Goal: Information Seeking & Learning: Learn about a topic

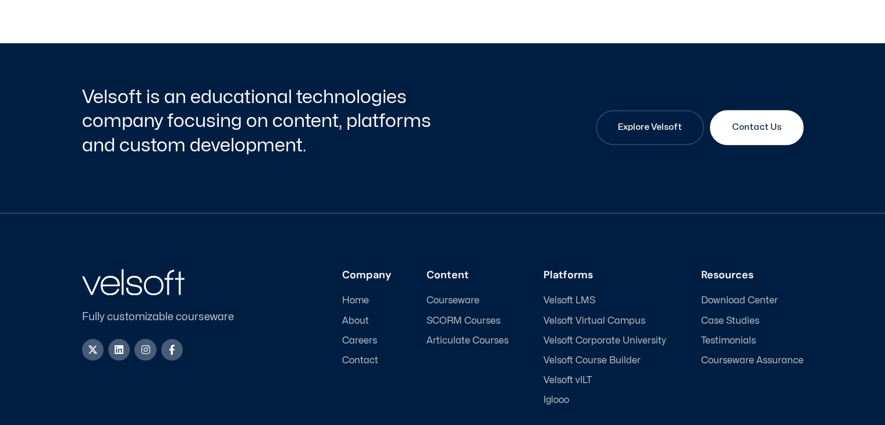
scroll to position [1075, 0]
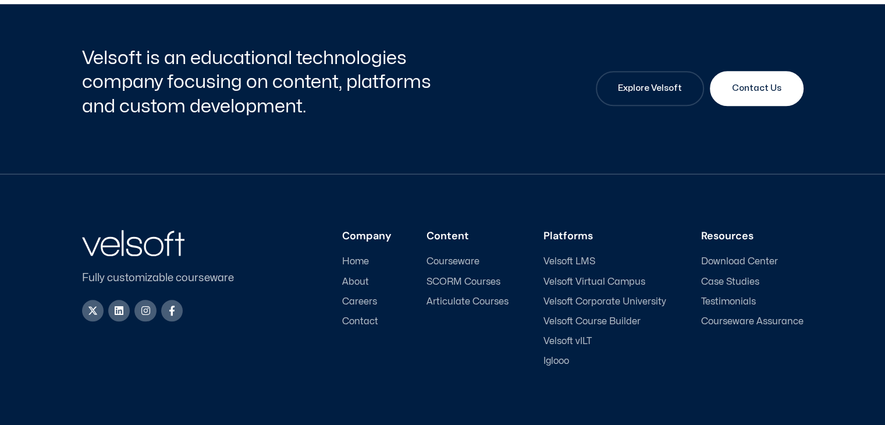
click at [480, 297] on span "Articulate Courses" at bounding box center [468, 301] width 82 height 11
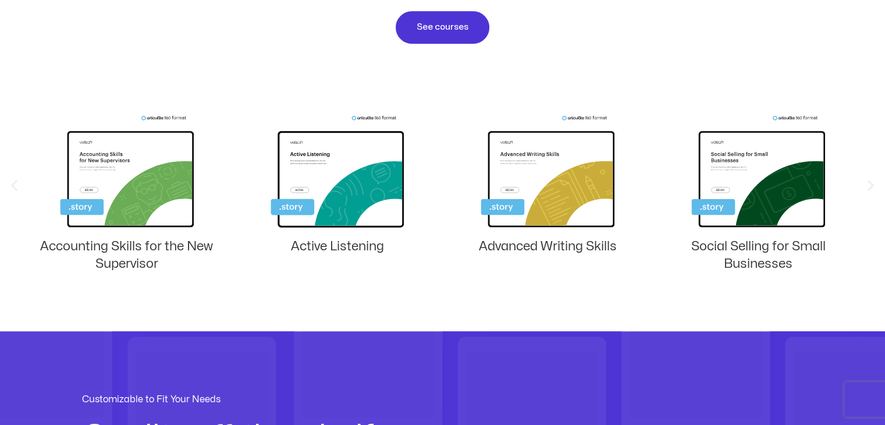
scroll to position [757, 0]
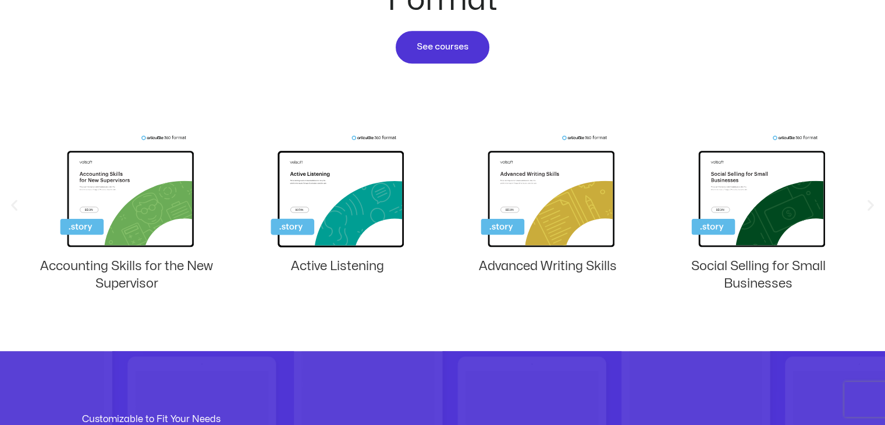
click at [871, 205] on icon "Next slide" at bounding box center [871, 205] width 15 height 15
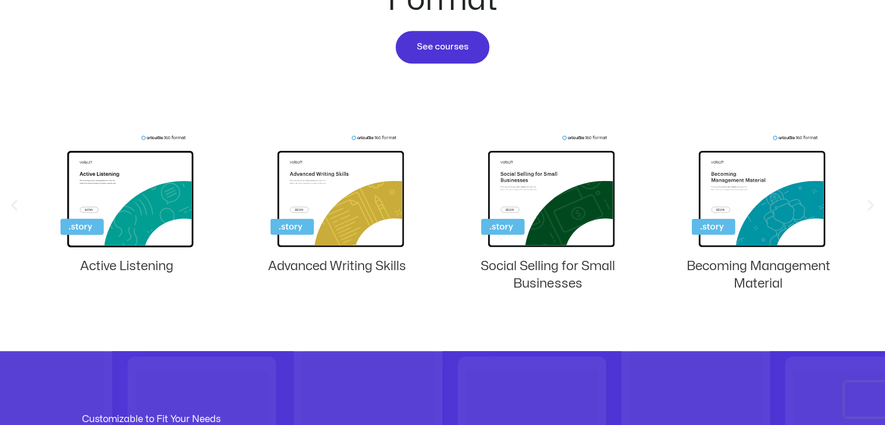
click at [871, 205] on icon "Next slide" at bounding box center [871, 205] width 15 height 15
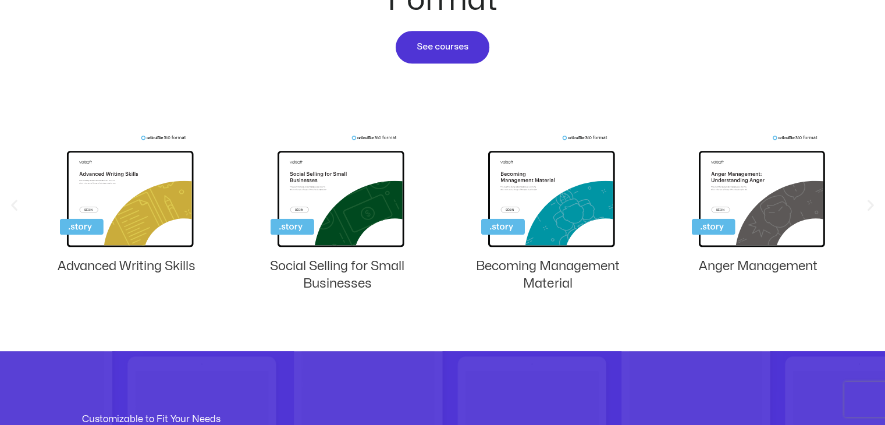
click at [871, 205] on icon "Next slide" at bounding box center [871, 205] width 15 height 15
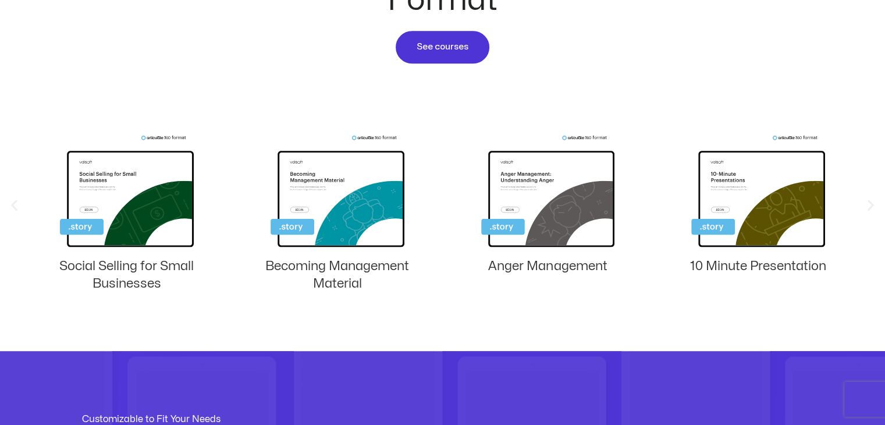
click at [871, 205] on icon "Next slide" at bounding box center [871, 205] width 15 height 15
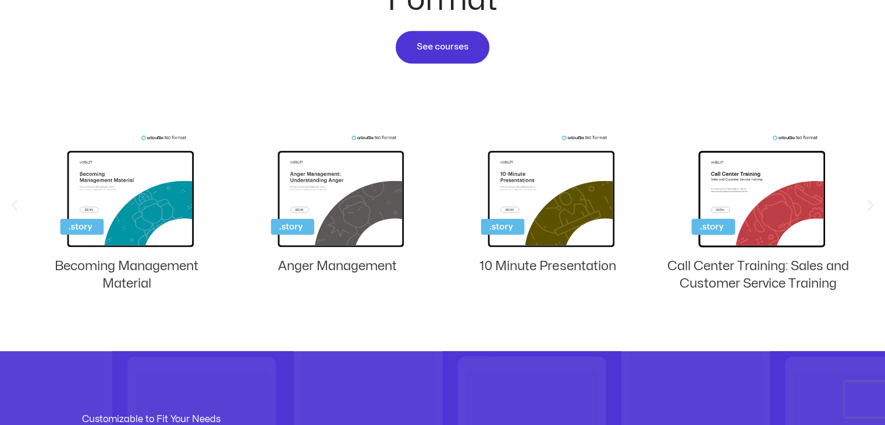
click at [871, 205] on icon "Next slide" at bounding box center [871, 205] width 15 height 15
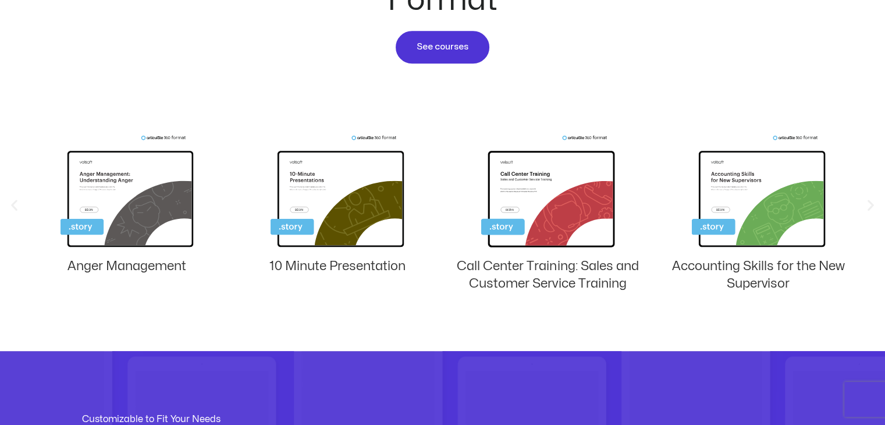
click at [871, 205] on icon "Next slide" at bounding box center [871, 205] width 15 height 15
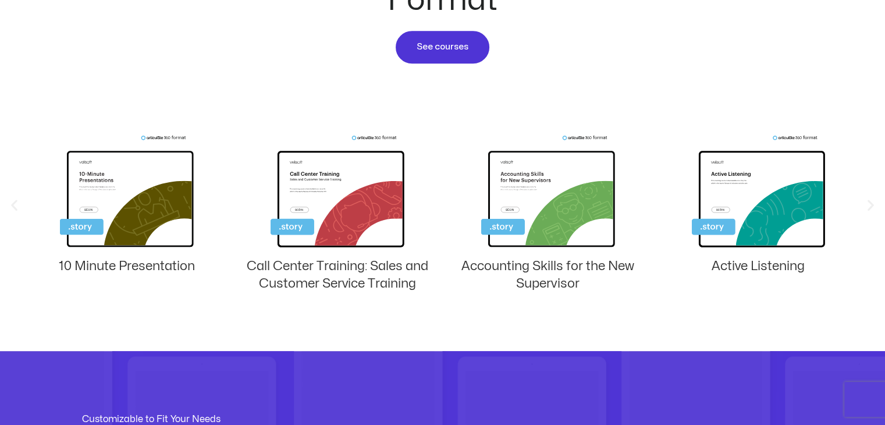
click at [872, 205] on icon "Next slide" at bounding box center [871, 205] width 15 height 15
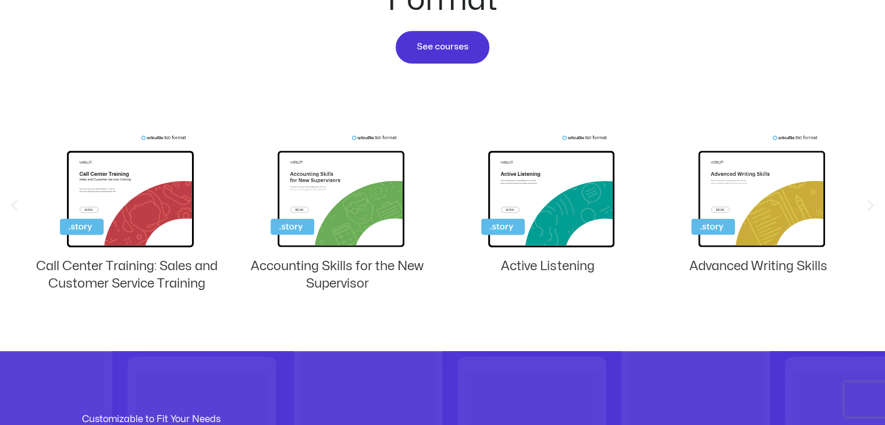
click at [872, 205] on icon "Next slide" at bounding box center [871, 205] width 15 height 15
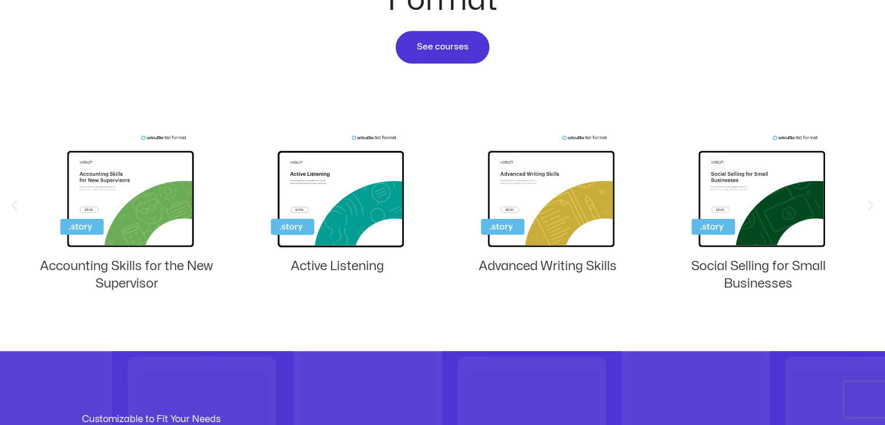
click at [872, 205] on icon "Next slide" at bounding box center [871, 205] width 15 height 15
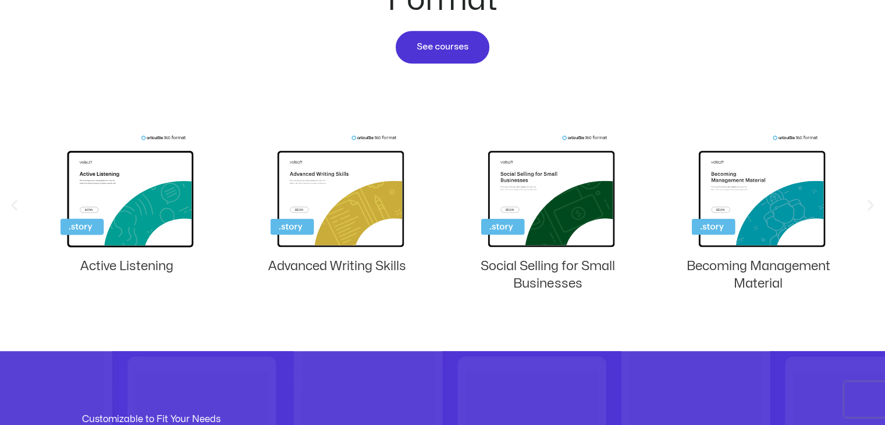
click at [872, 205] on icon "Next slide" at bounding box center [871, 205] width 15 height 15
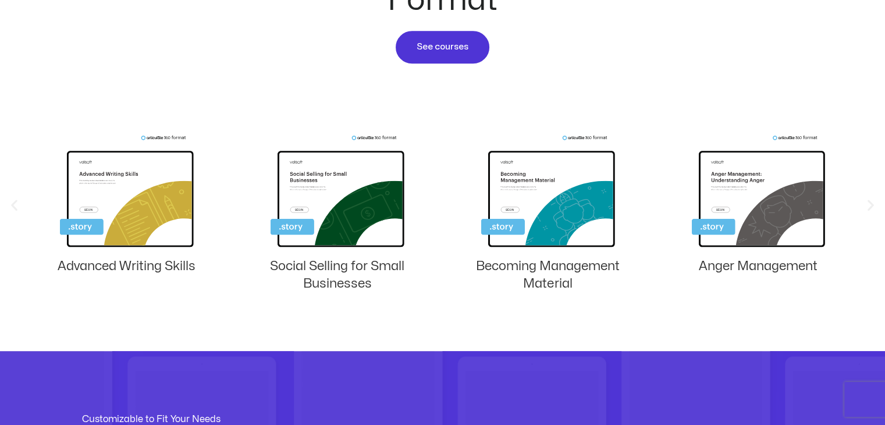
click at [872, 205] on icon "Next slide" at bounding box center [871, 205] width 15 height 15
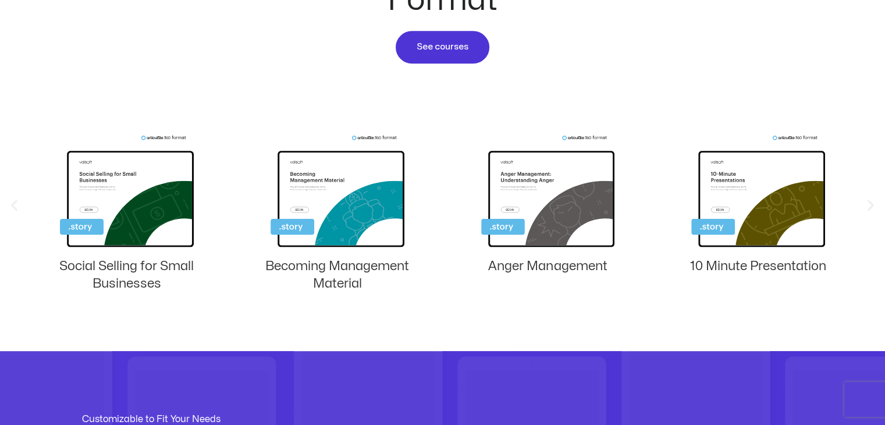
click at [872, 205] on icon "Next slide" at bounding box center [871, 205] width 15 height 15
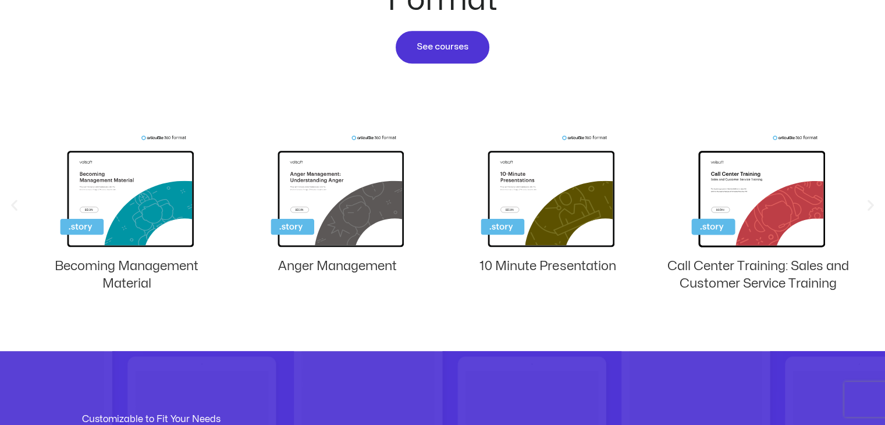
click at [872, 205] on icon "Next slide" at bounding box center [871, 205] width 15 height 15
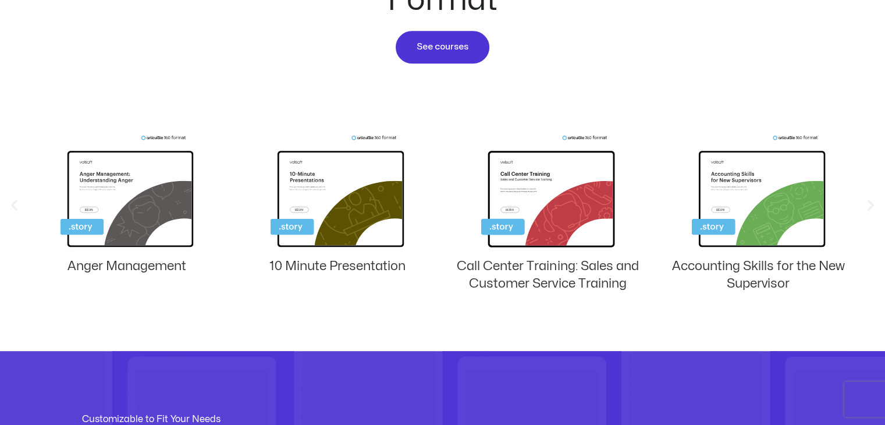
click at [872, 205] on icon "Next slide" at bounding box center [871, 205] width 15 height 15
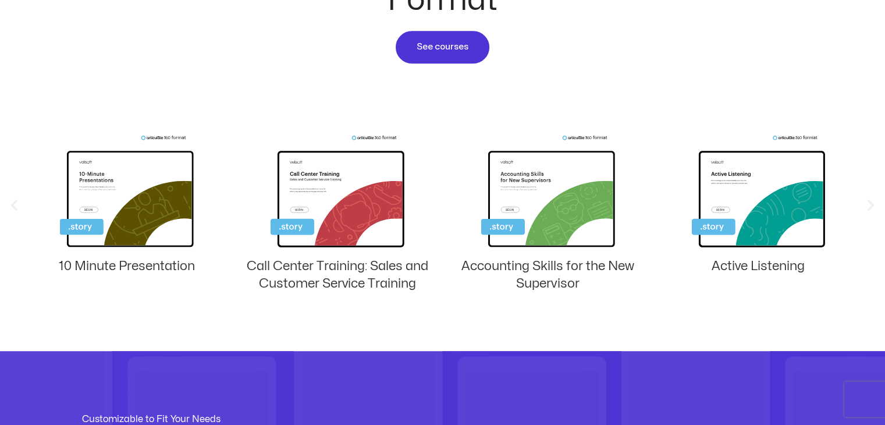
click at [872, 205] on icon "Next slide" at bounding box center [871, 205] width 15 height 15
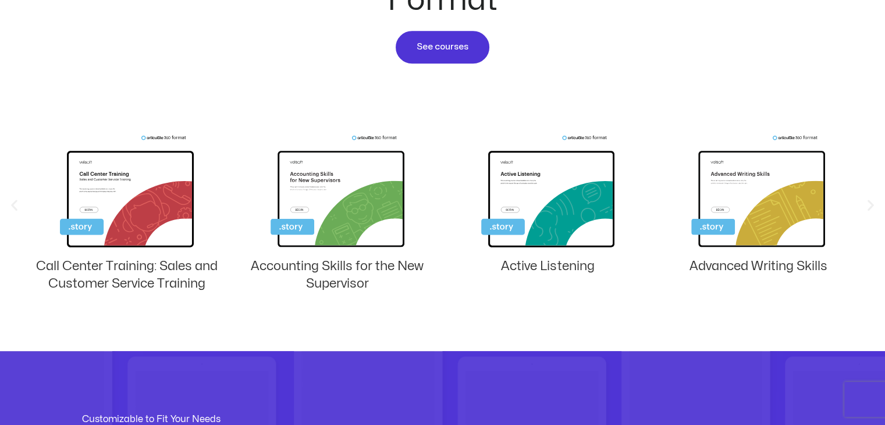
click at [872, 205] on icon "Next slide" at bounding box center [871, 205] width 15 height 15
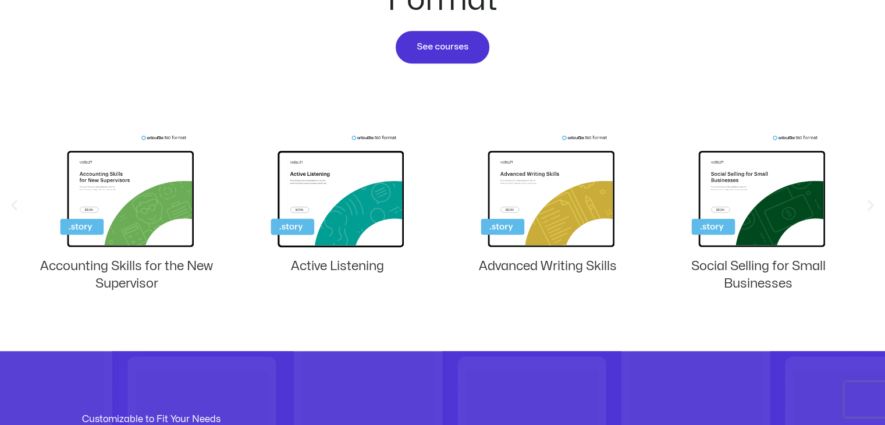
click at [872, 205] on icon "Next slide" at bounding box center [871, 205] width 15 height 15
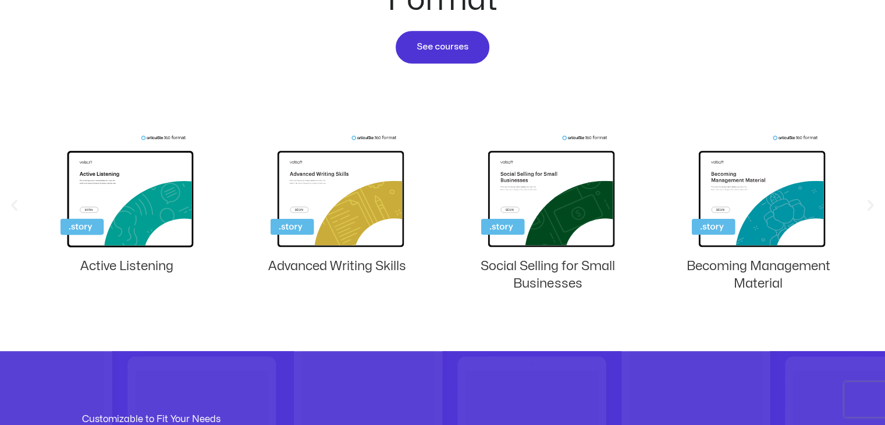
click at [872, 205] on icon "Next slide" at bounding box center [871, 205] width 15 height 15
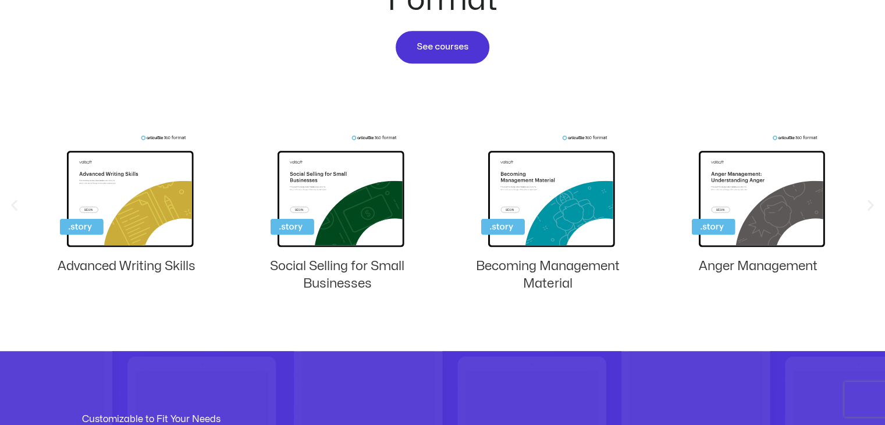
click at [868, 203] on icon "Next slide" at bounding box center [871, 205] width 15 height 15
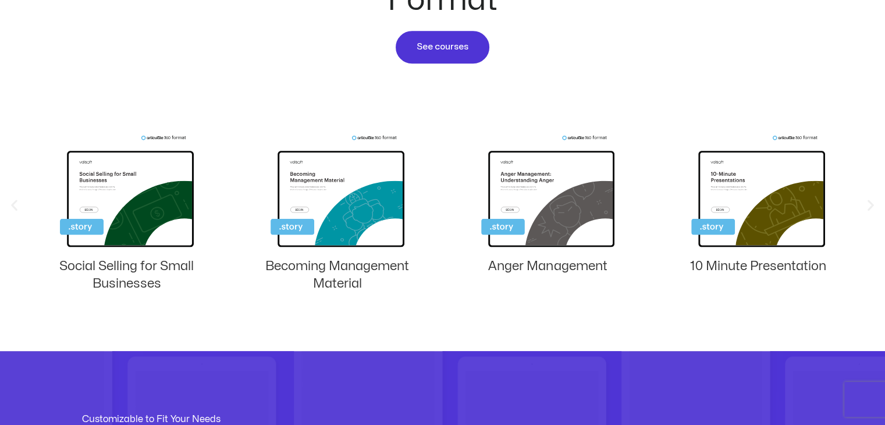
click at [868, 203] on icon "Next slide" at bounding box center [871, 205] width 15 height 15
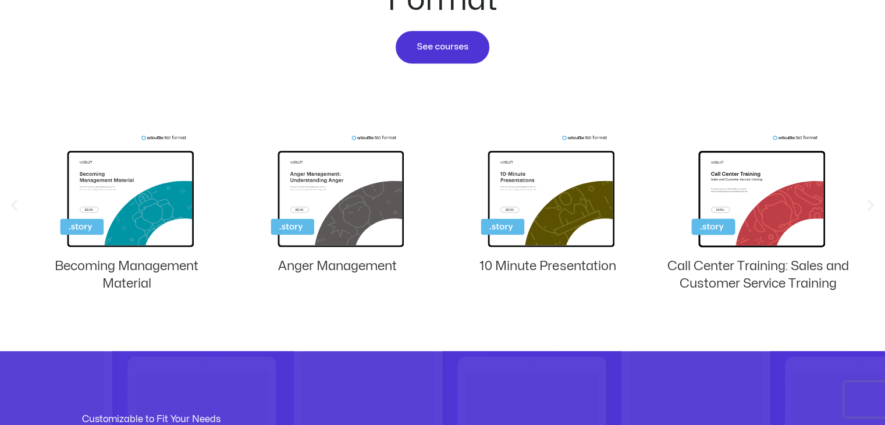
click at [868, 203] on icon "Next slide" at bounding box center [871, 205] width 15 height 15
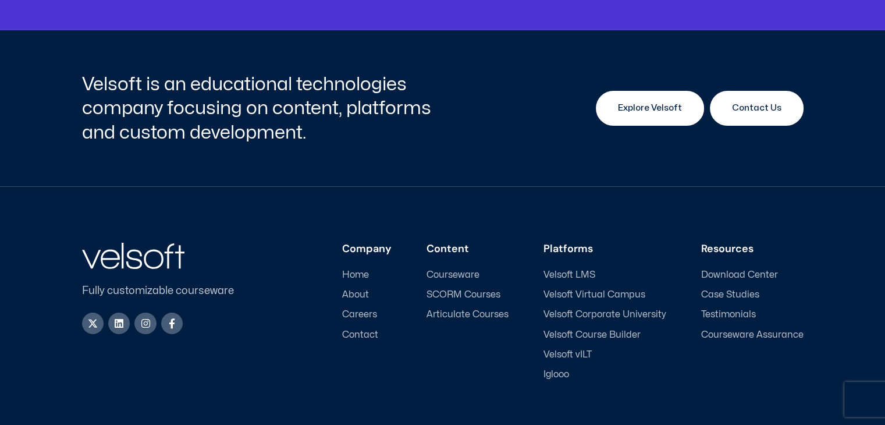
scroll to position [4132, 0]
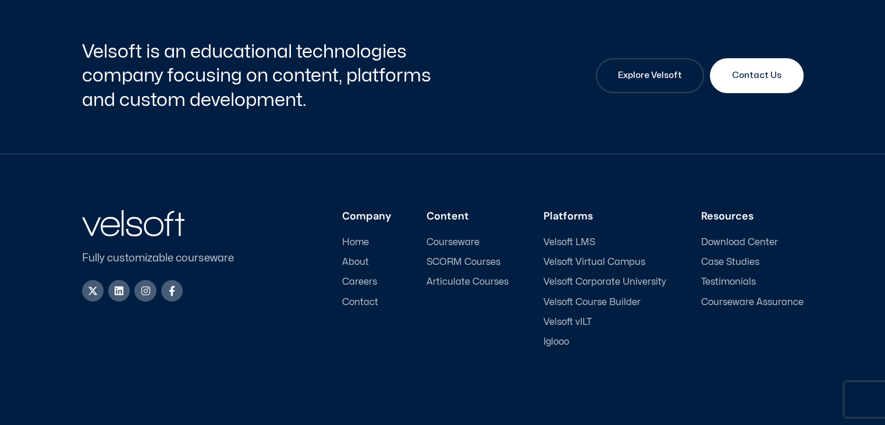
click at [356, 261] on span "About" at bounding box center [355, 262] width 27 height 11
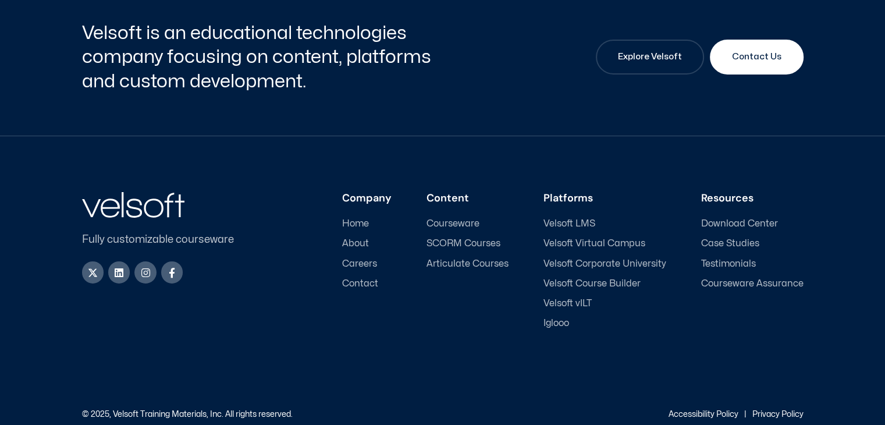
scroll to position [3974, 0]
